Goal: Task Accomplishment & Management: Use online tool/utility

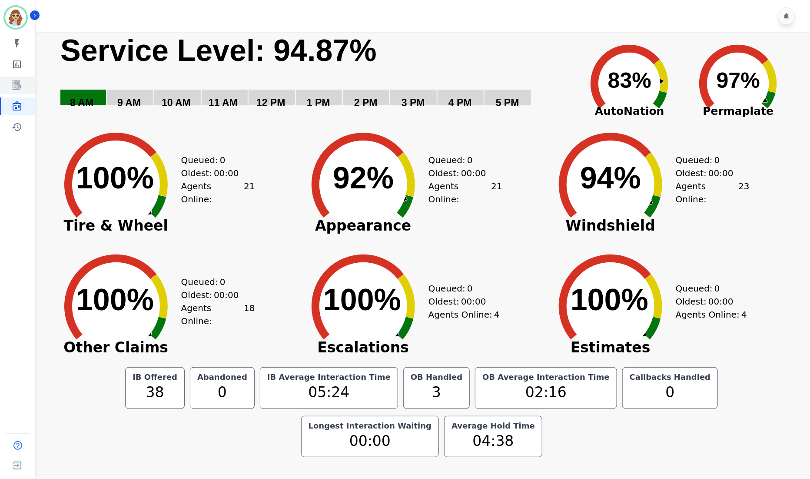
drag, startPoint x: 712, startPoint y: 5, endPoint x: 13, endPoint y: 85, distance: 703.9
click at [13, 85] on icon "Sidebar" at bounding box center [17, 85] width 10 height 10
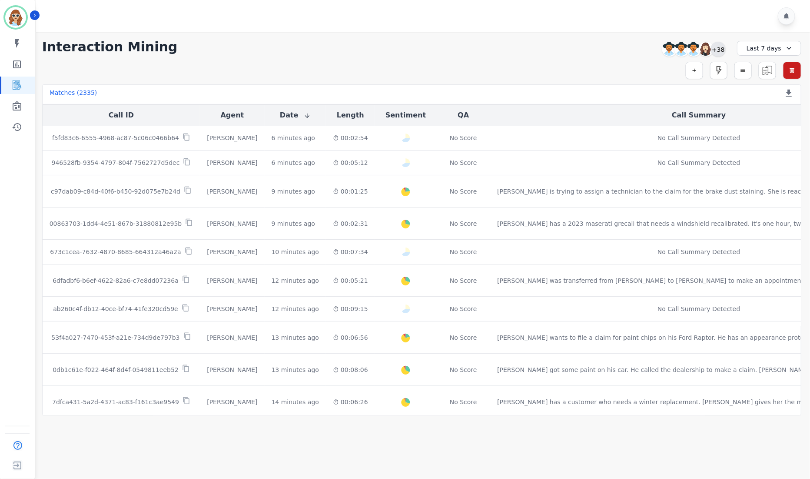
click at [716, 48] on div "+38" at bounding box center [718, 49] width 15 height 15
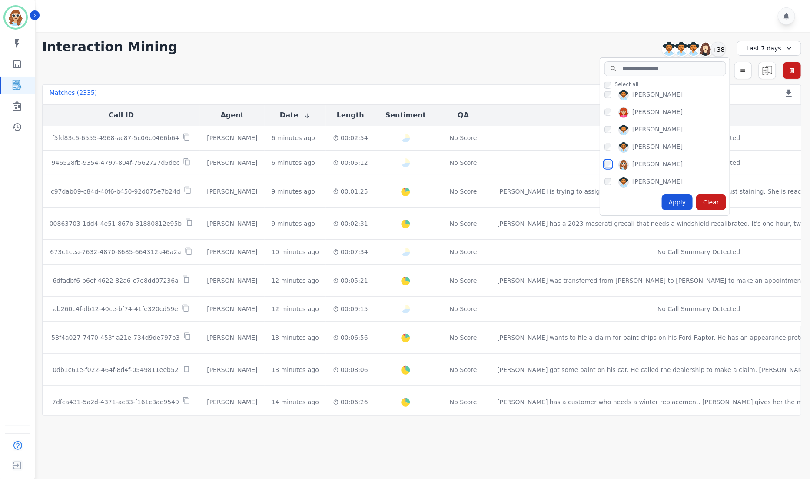
scroll to position [522, 0]
click at [678, 204] on div "Apply" at bounding box center [677, 202] width 31 height 16
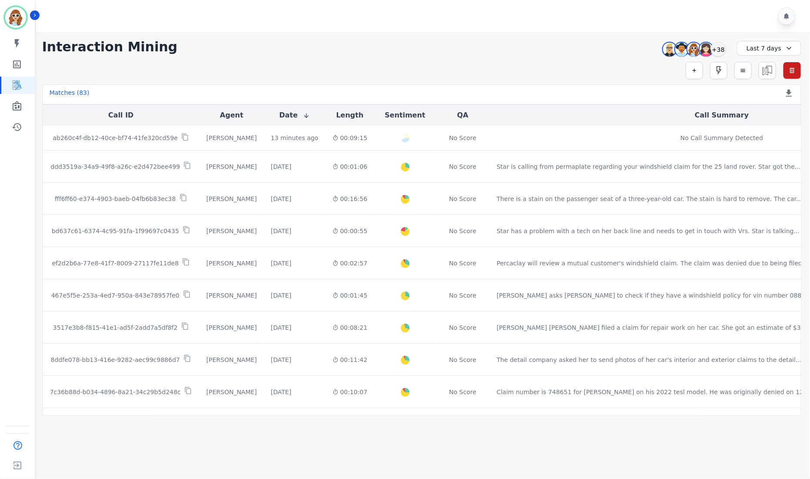
click at [611, 42] on div "**********" at bounding box center [421, 47] width 759 height 16
click at [722, 53] on div "+38" at bounding box center [718, 49] width 15 height 15
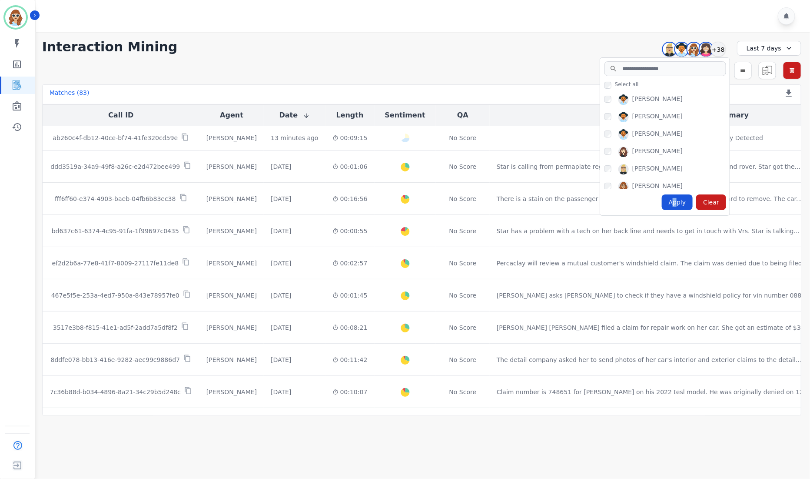
click at [678, 201] on div "Apply" at bounding box center [677, 202] width 31 height 16
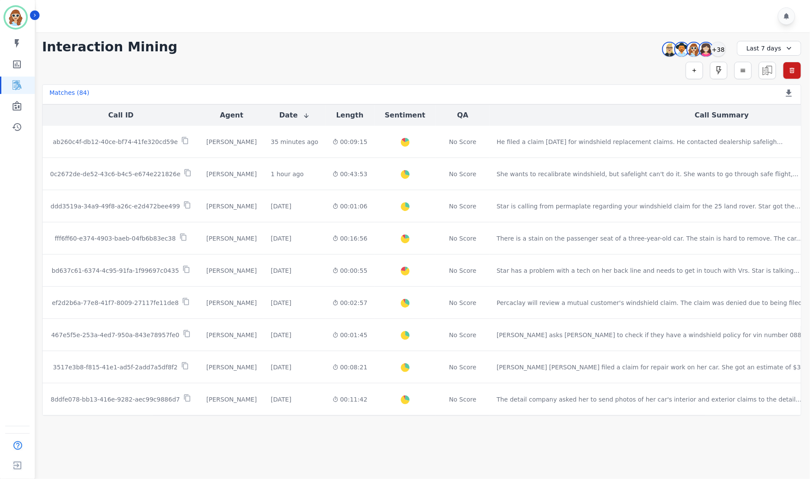
click at [622, 50] on div "**********" at bounding box center [421, 47] width 759 height 16
click at [718, 50] on div "+38" at bounding box center [718, 49] width 15 height 15
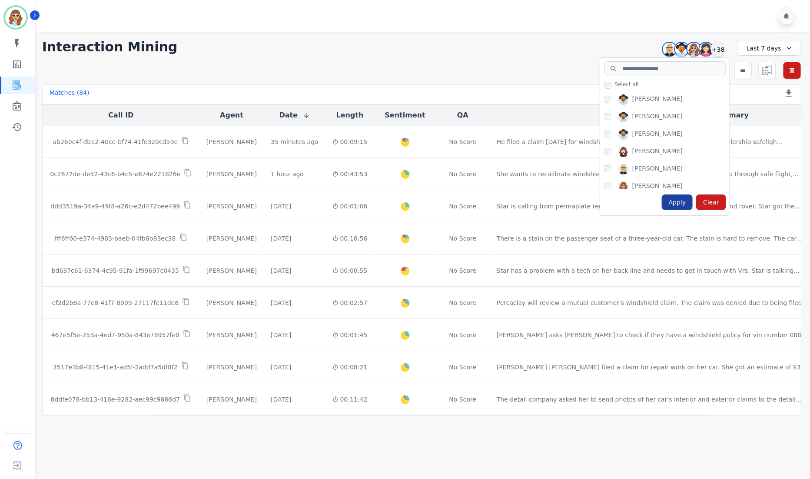
click at [681, 201] on div "Apply" at bounding box center [677, 202] width 31 height 16
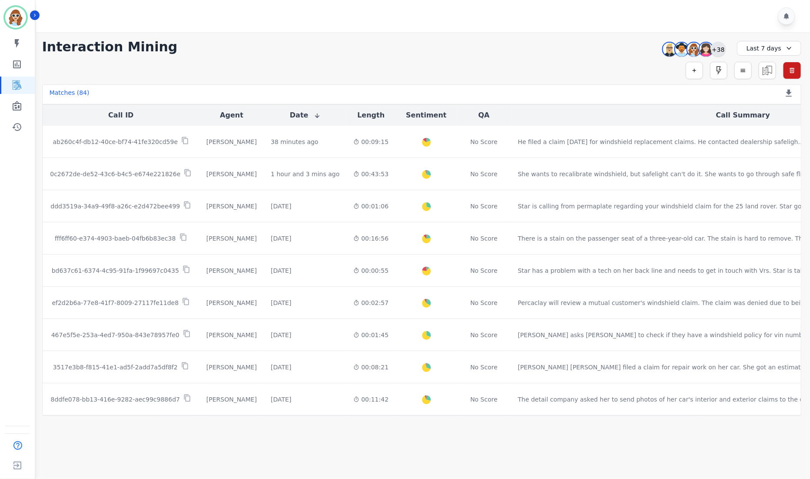
click at [716, 47] on div "+38" at bounding box center [718, 49] width 15 height 15
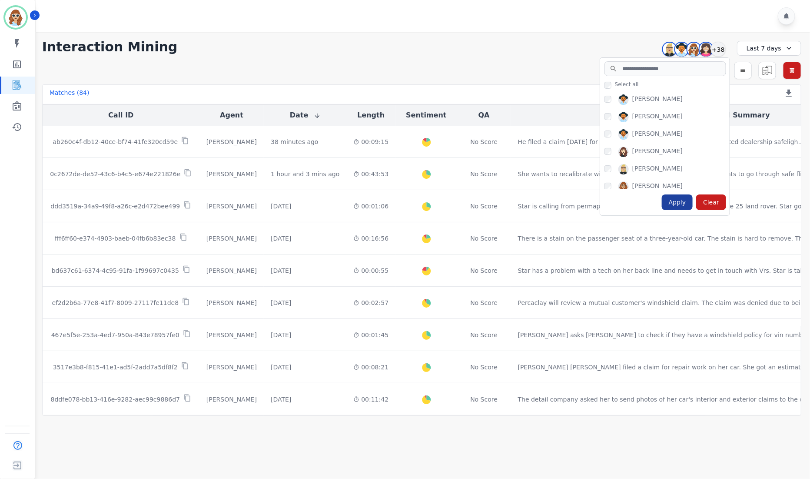
click at [675, 199] on div "Apply" at bounding box center [677, 202] width 31 height 16
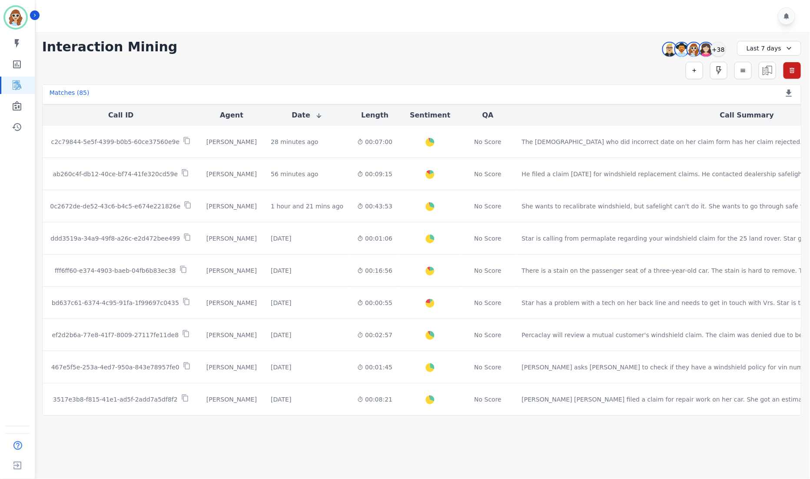
click at [591, 55] on div "**********" at bounding box center [421, 223] width 777 height 383
click at [601, 44] on div "**********" at bounding box center [421, 47] width 759 height 16
click at [718, 50] on div "+38" at bounding box center [718, 49] width 15 height 15
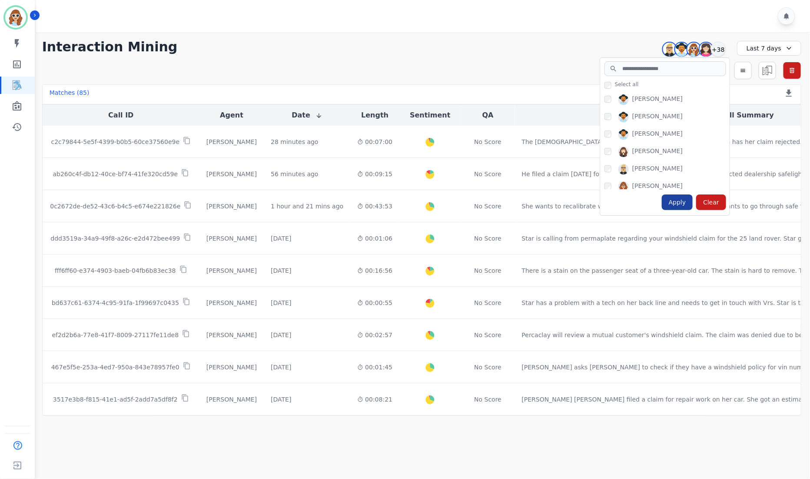
click at [680, 201] on div "Apply" at bounding box center [677, 202] width 31 height 16
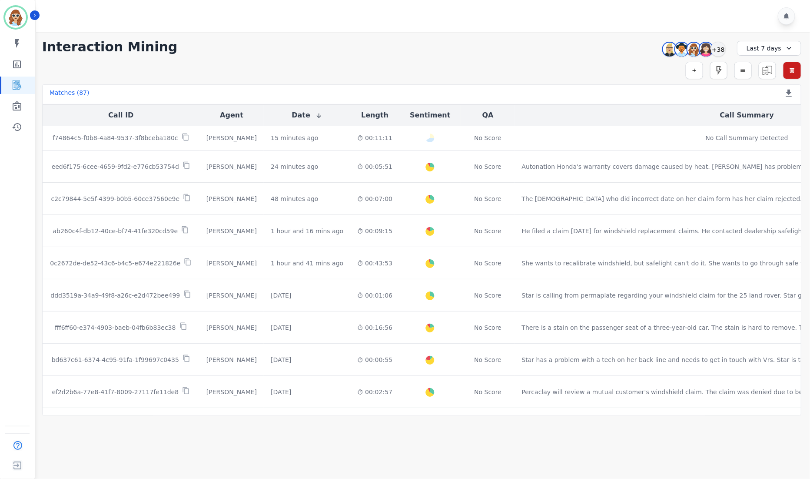
drag, startPoint x: 402, startPoint y: 51, endPoint x: 450, endPoint y: 51, distance: 48.2
click at [402, 51] on div "**********" at bounding box center [421, 47] width 759 height 16
click at [725, 48] on div "+38" at bounding box center [718, 49] width 15 height 15
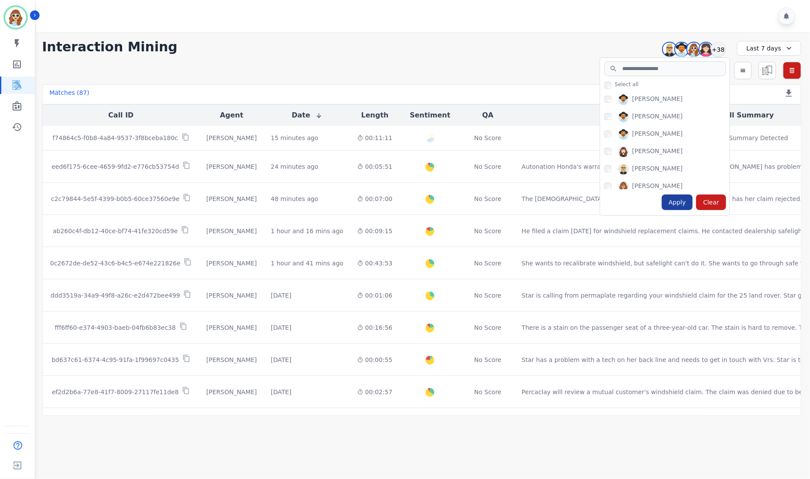
click at [681, 203] on div "Apply" at bounding box center [677, 202] width 31 height 16
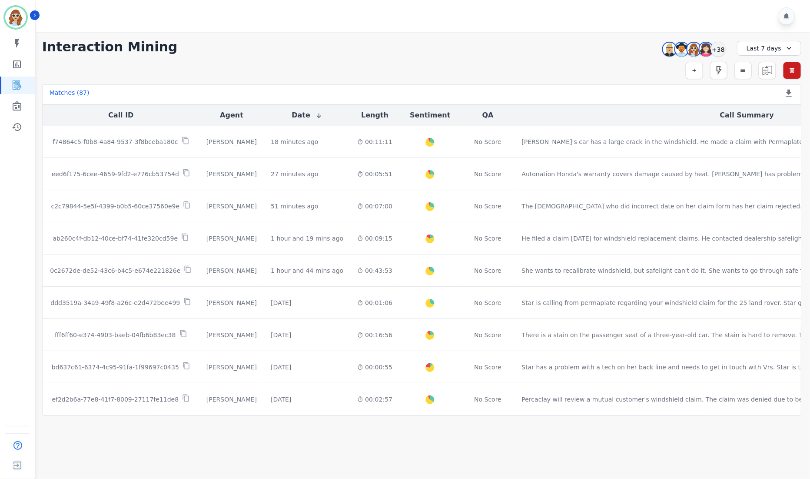
click at [611, 36] on div "**********" at bounding box center [421, 223] width 777 height 383
click at [720, 47] on div "+38" at bounding box center [718, 49] width 15 height 15
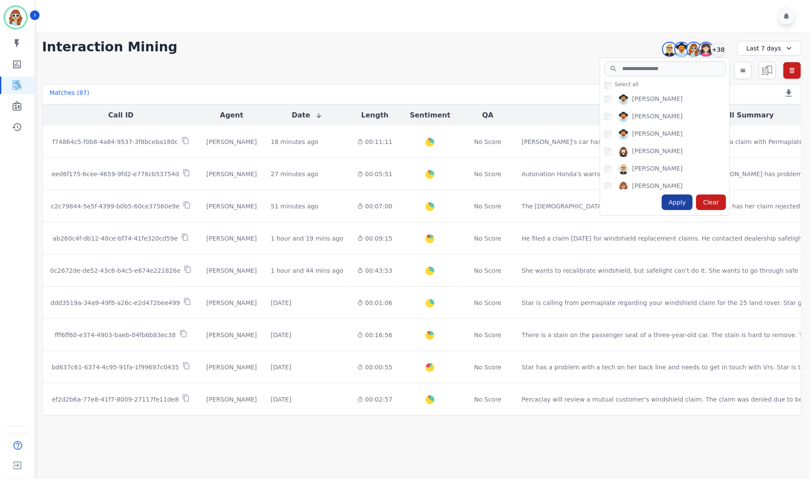
click at [679, 208] on div "Apply" at bounding box center [677, 202] width 31 height 16
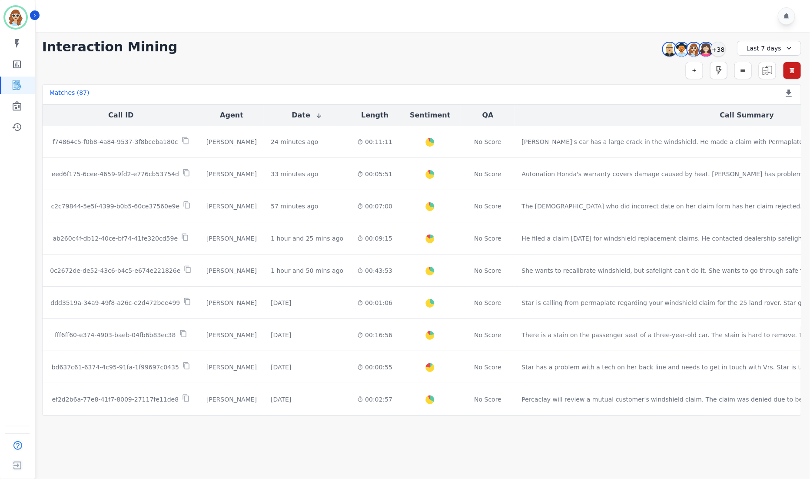
click at [595, 40] on div "**********" at bounding box center [421, 47] width 759 height 16
click at [720, 48] on div "+38" at bounding box center [718, 49] width 15 height 15
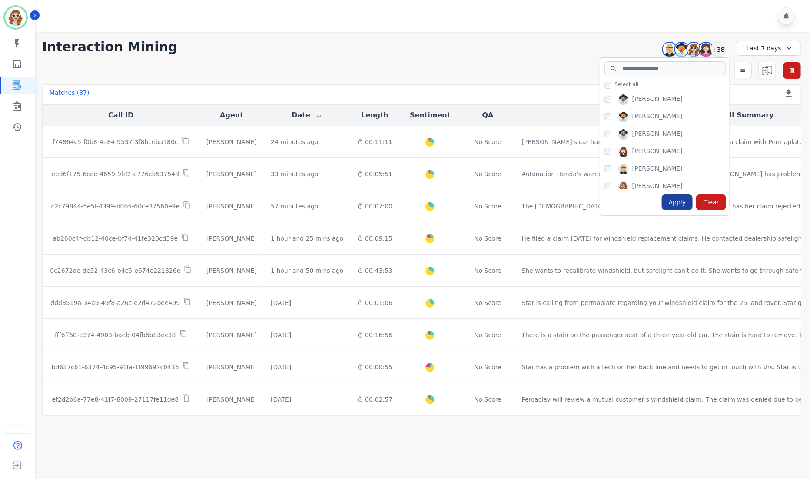
click at [678, 201] on div "Apply" at bounding box center [677, 202] width 31 height 16
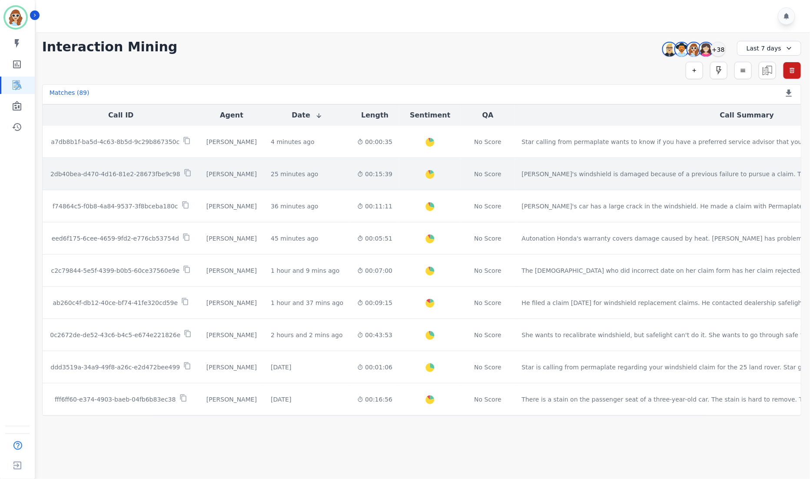
click at [142, 174] on p "2db40bea-d470-4d16-81e2-28673fbe9c98" at bounding box center [115, 174] width 130 height 9
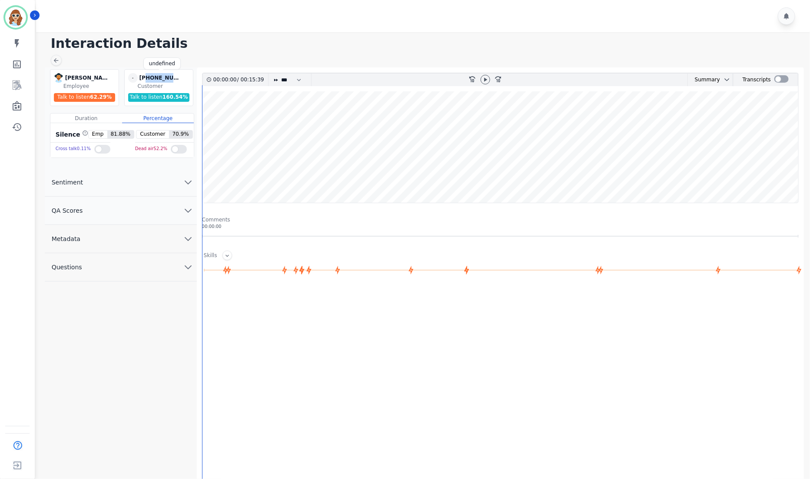
drag, startPoint x: 178, startPoint y: 80, endPoint x: 146, endPoint y: 75, distance: 32.1
click at [146, 75] on div "+13618761318" at bounding box center [161, 78] width 43 height 10
click at [651, 15] on div at bounding box center [424, 16] width 777 height 32
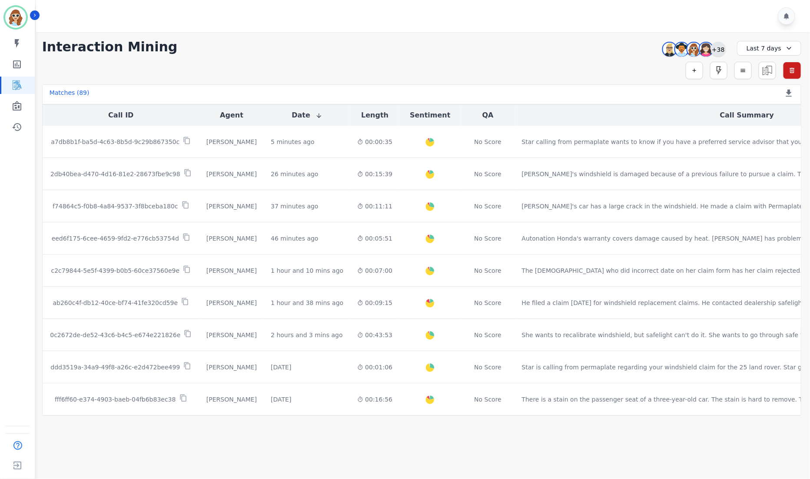
click at [716, 47] on div "+38" at bounding box center [718, 49] width 15 height 15
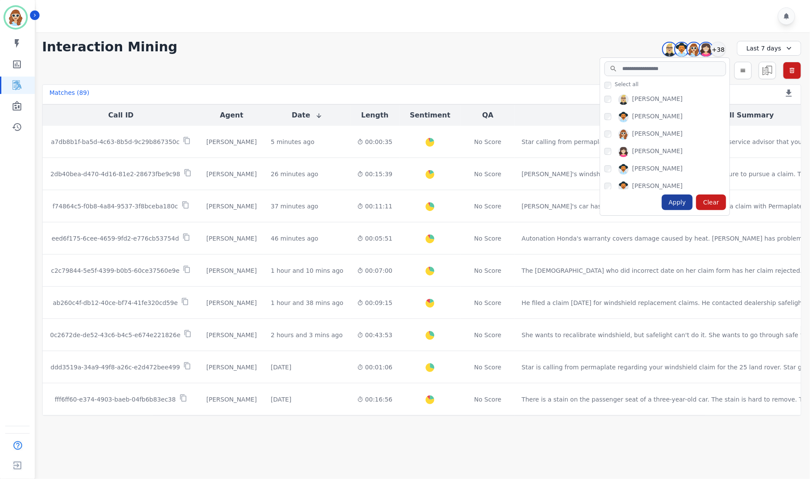
click at [683, 205] on div "Apply" at bounding box center [677, 202] width 31 height 16
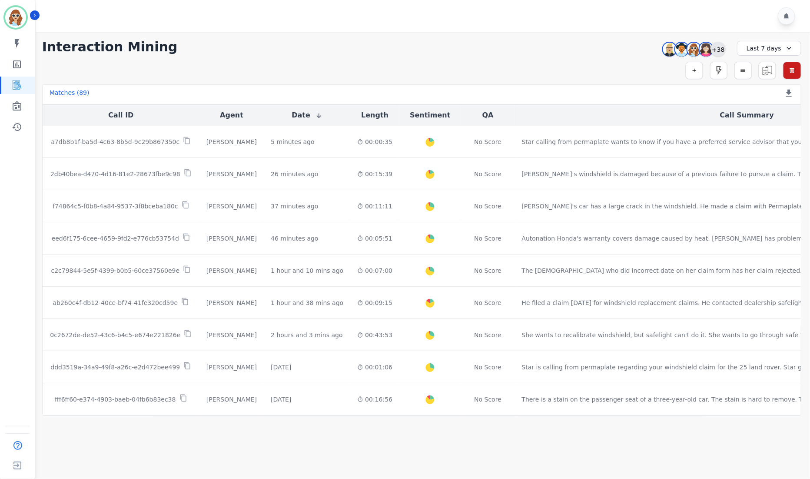
click at [720, 52] on div "+38" at bounding box center [718, 49] width 15 height 15
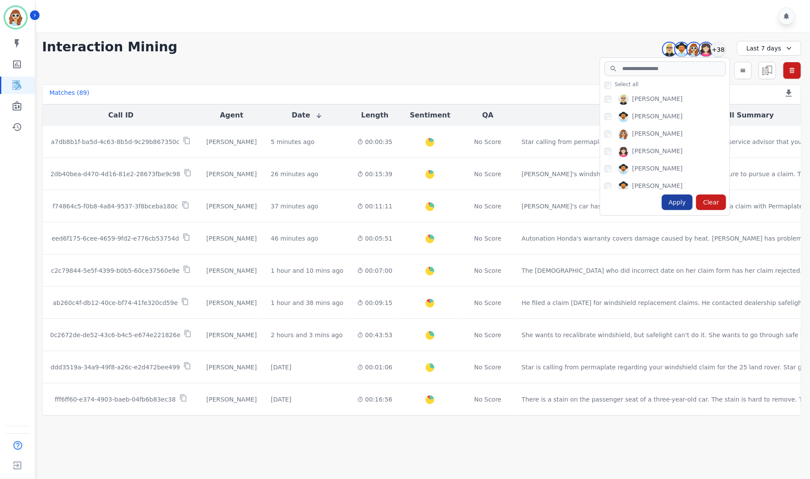
click at [686, 201] on div "Apply" at bounding box center [677, 202] width 31 height 16
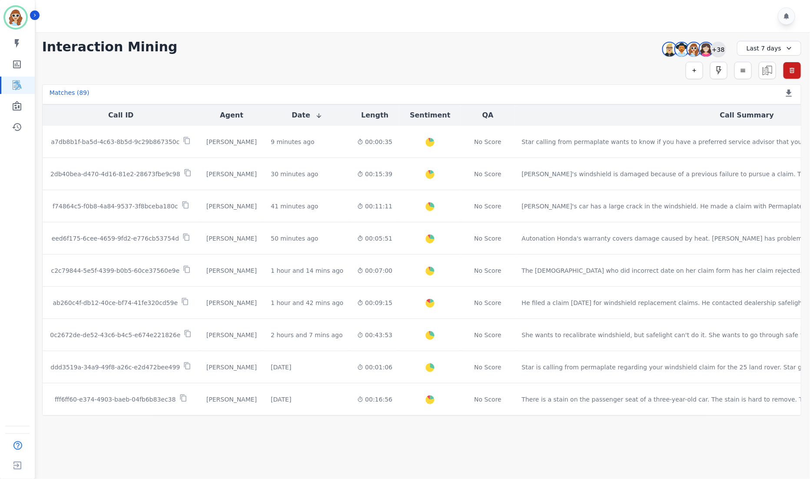
click at [720, 52] on div "+38" at bounding box center [718, 49] width 15 height 15
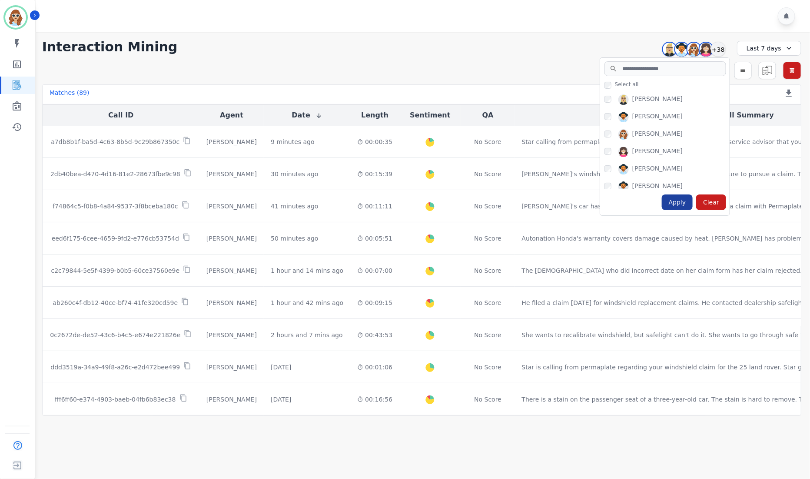
click at [691, 201] on div "Apply" at bounding box center [677, 202] width 31 height 16
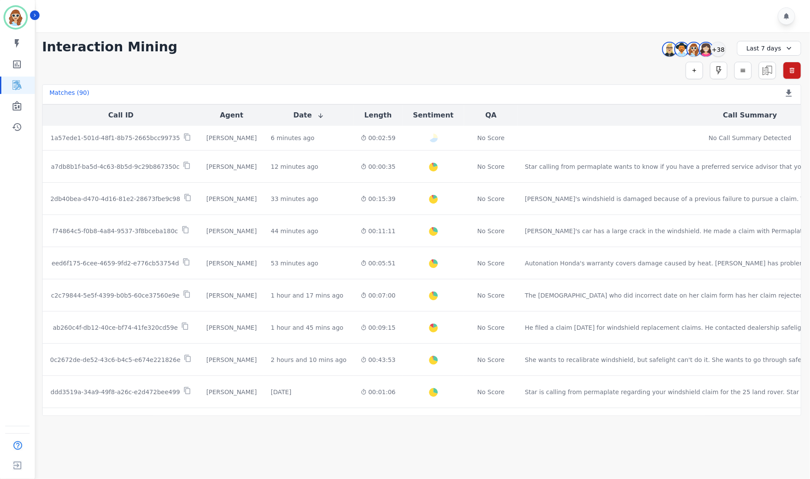
click at [609, 20] on div at bounding box center [424, 16] width 777 height 32
click at [719, 46] on div "+38" at bounding box center [718, 49] width 15 height 15
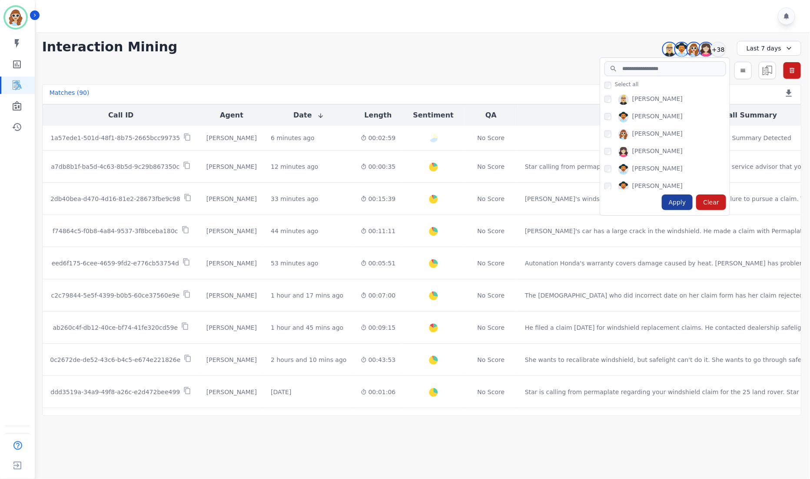
click at [686, 203] on div "Apply" at bounding box center [677, 202] width 31 height 16
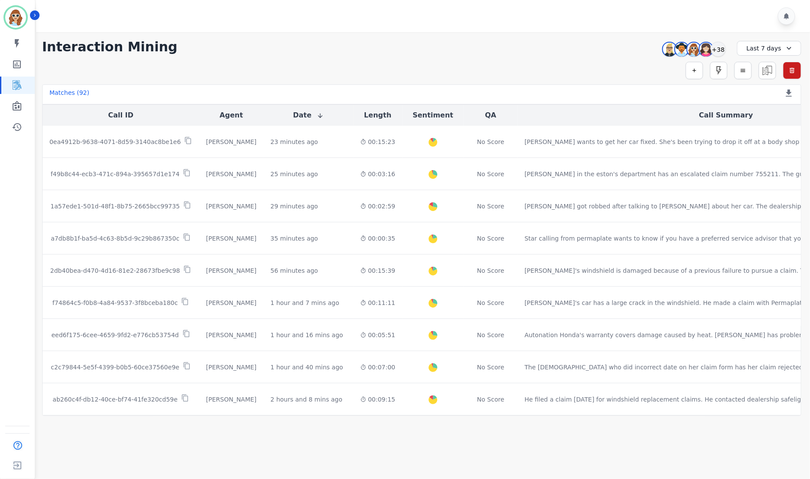
click at [591, 35] on div "**********" at bounding box center [421, 223] width 777 height 383
click at [724, 52] on div "+38" at bounding box center [718, 49] width 15 height 15
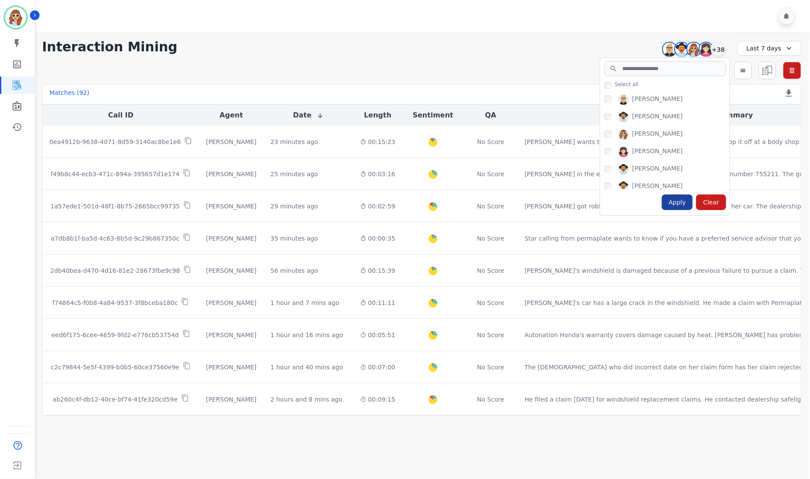
click at [680, 201] on div "Apply" at bounding box center [677, 202] width 31 height 16
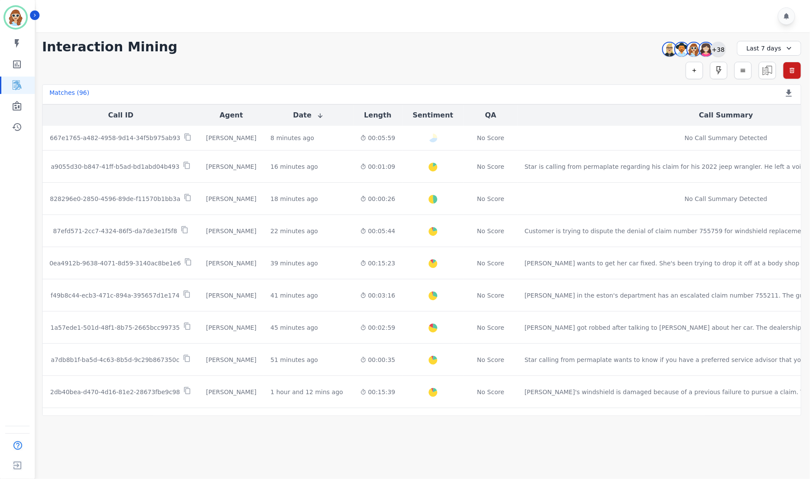
click at [721, 51] on div "+38" at bounding box center [718, 49] width 15 height 15
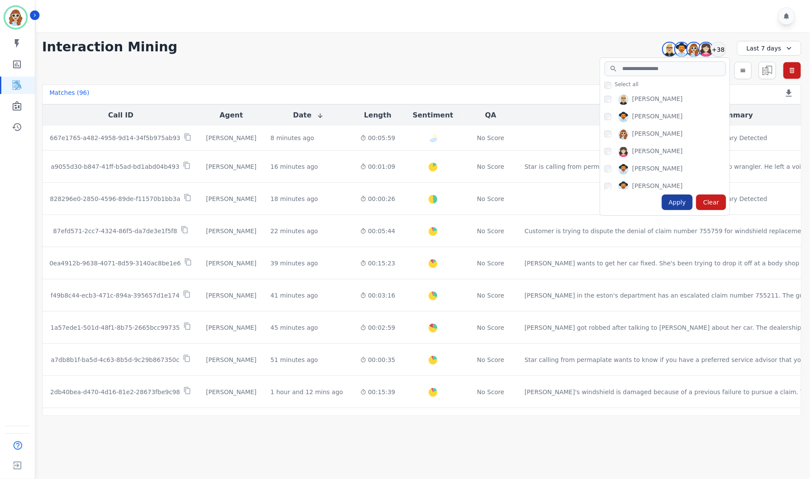
click at [679, 203] on div "Apply" at bounding box center [677, 202] width 31 height 16
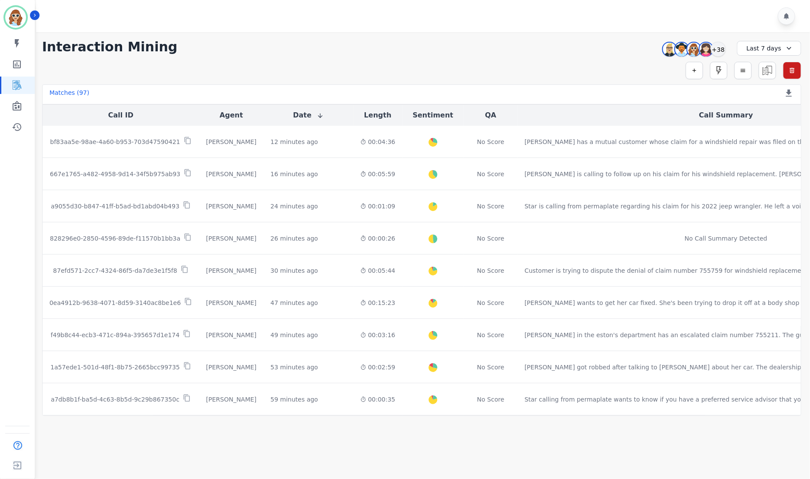
drag, startPoint x: 596, startPoint y: 41, endPoint x: 621, endPoint y: 47, distance: 25.5
click at [595, 40] on div "**********" at bounding box center [421, 47] width 759 height 16
click at [723, 50] on div "+38" at bounding box center [718, 49] width 15 height 15
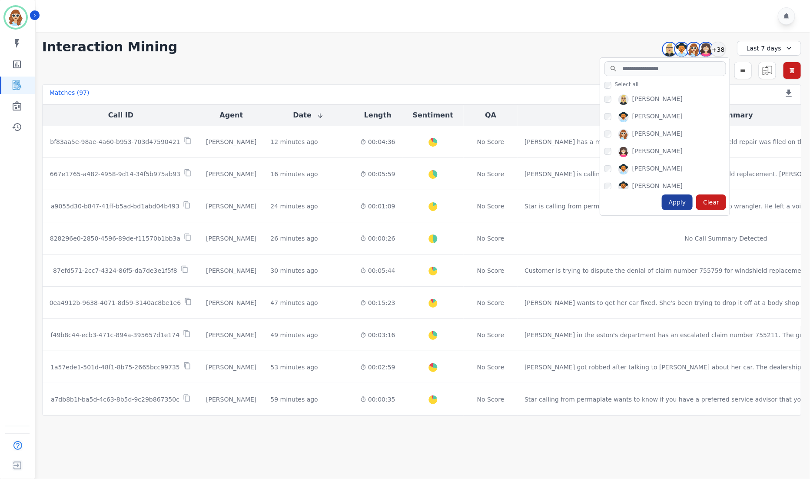
click at [681, 203] on div "Apply" at bounding box center [677, 202] width 31 height 16
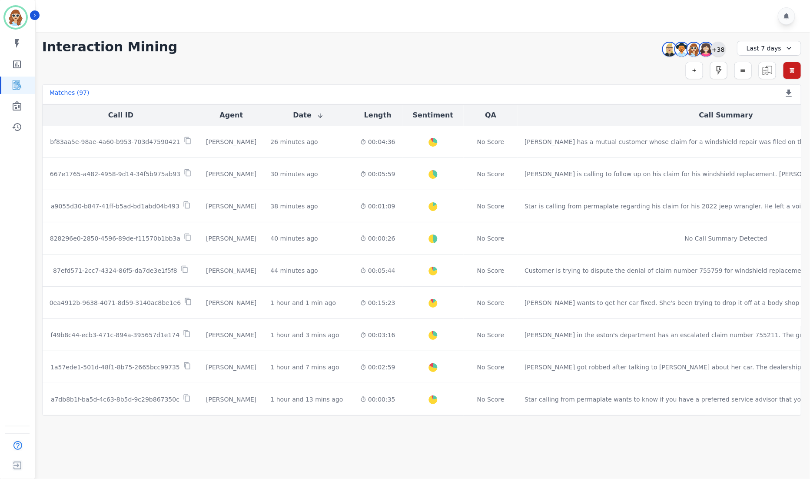
click at [722, 50] on div "+38" at bounding box center [718, 49] width 15 height 15
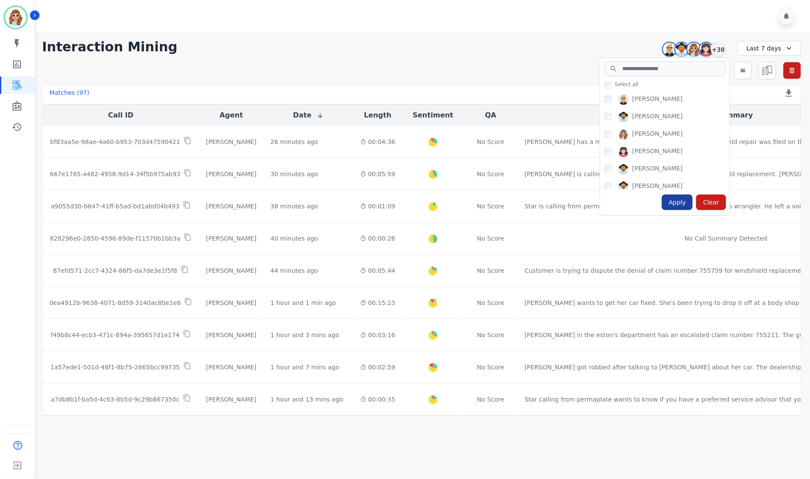
click at [682, 203] on div "Apply" at bounding box center [677, 202] width 31 height 16
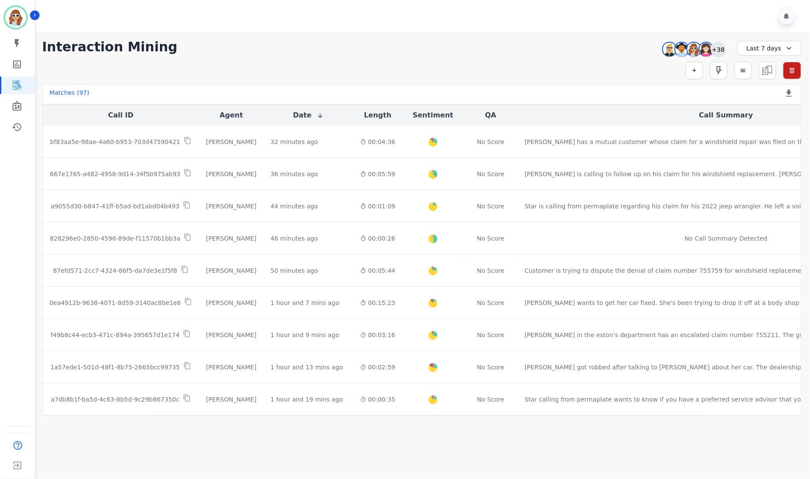
click at [713, 50] on div "+38" at bounding box center [718, 49] width 15 height 15
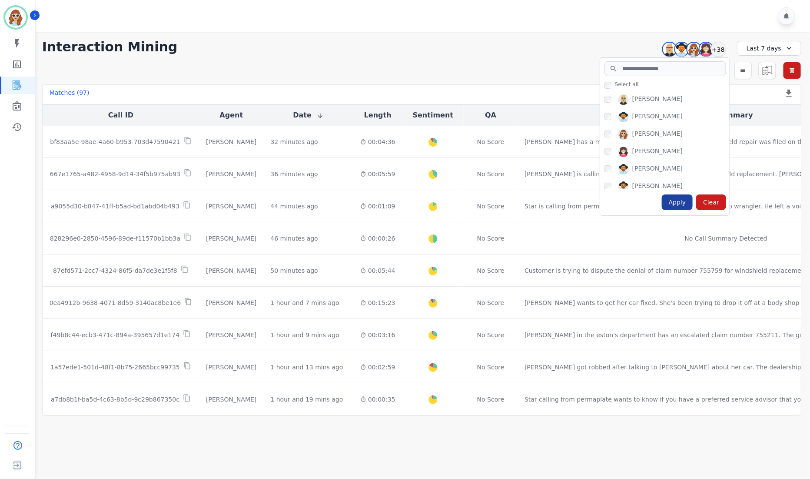
click at [681, 203] on div "Apply" at bounding box center [677, 202] width 31 height 16
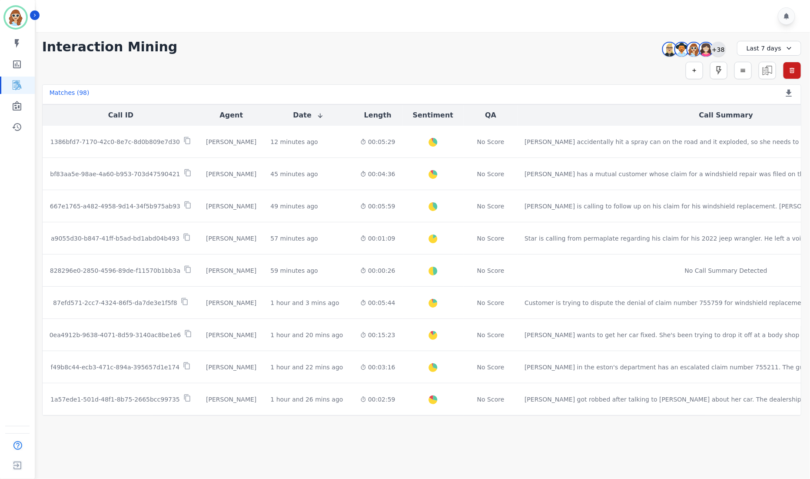
click at [712, 49] on div "+38" at bounding box center [718, 49] width 15 height 15
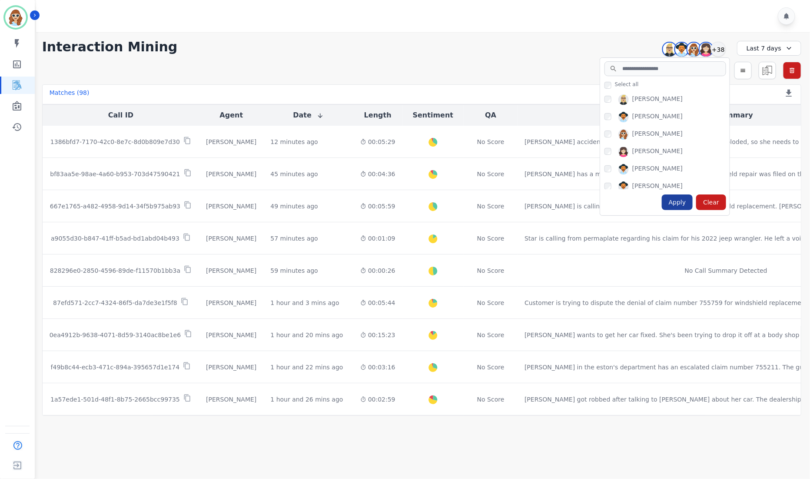
click at [679, 199] on div "Apply" at bounding box center [677, 202] width 31 height 16
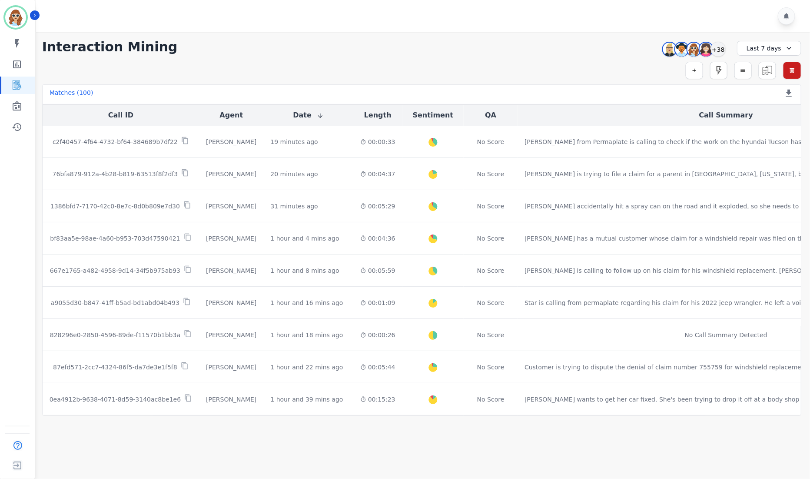
drag, startPoint x: 583, startPoint y: 35, endPoint x: 655, endPoint y: 53, distance: 73.8
click at [583, 35] on div "**********" at bounding box center [421, 223] width 777 height 383
click at [725, 48] on div "+38" at bounding box center [718, 49] width 15 height 15
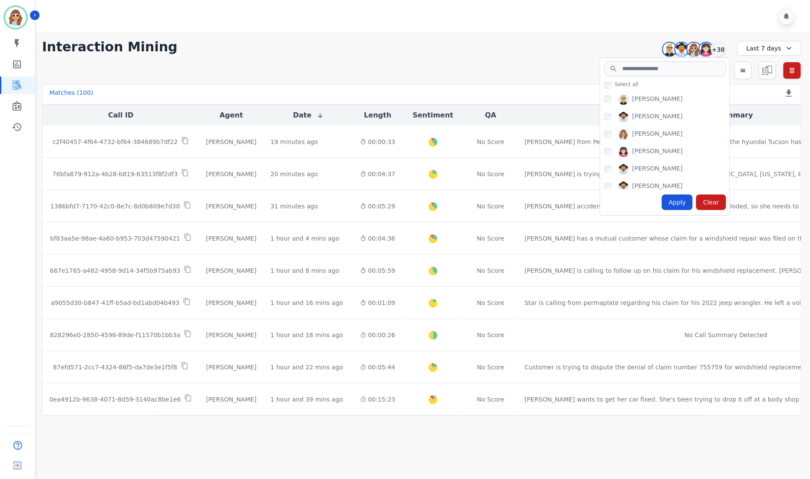
drag, startPoint x: 675, startPoint y: 201, endPoint x: 544, endPoint y: 186, distance: 132.6
click at [676, 201] on div "Apply" at bounding box center [677, 202] width 31 height 16
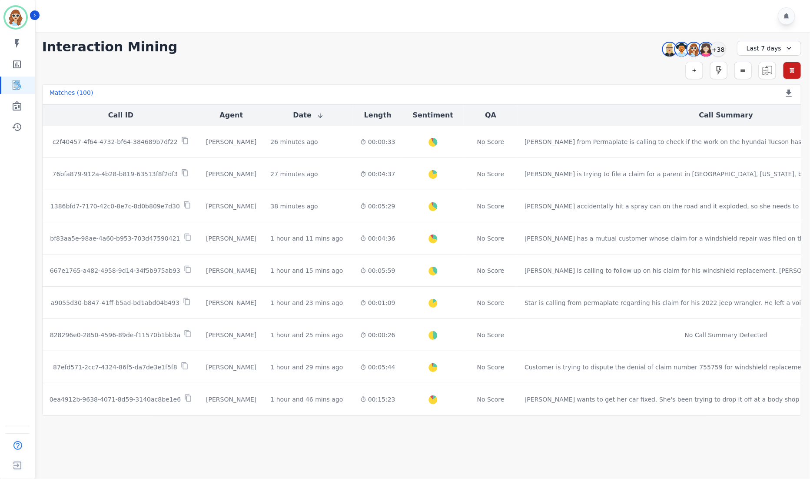
click at [590, 48] on div "**********" at bounding box center [421, 47] width 759 height 16
click at [718, 51] on div "+38" at bounding box center [718, 49] width 15 height 15
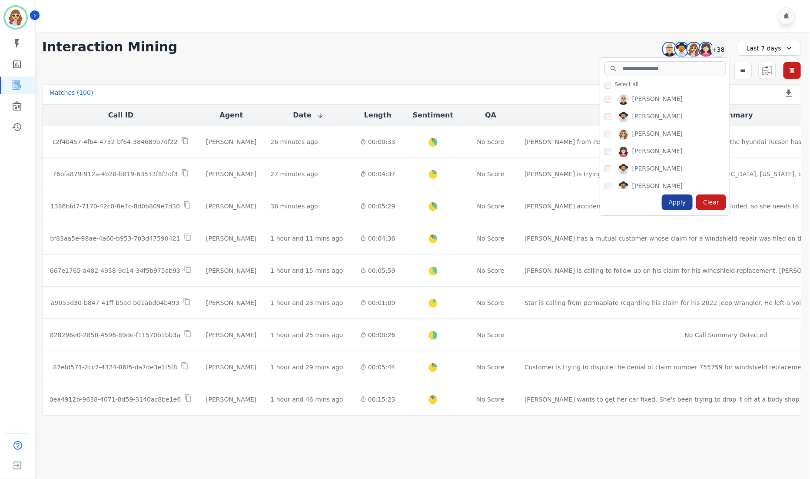
click at [690, 204] on div "Apply" at bounding box center [677, 202] width 31 height 16
